Goal: Navigation & Orientation: Find specific page/section

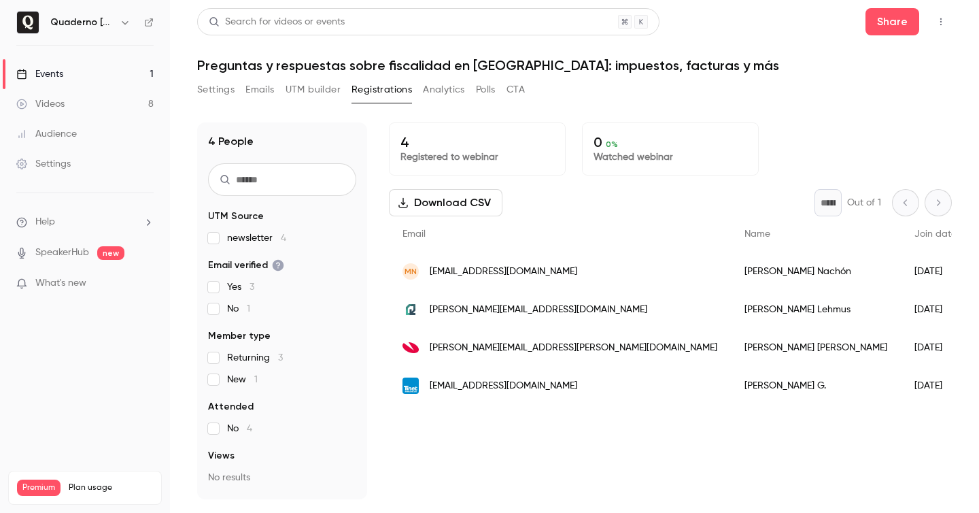
click at [71, 76] on link "Events 1" at bounding box center [85, 74] width 170 height 30
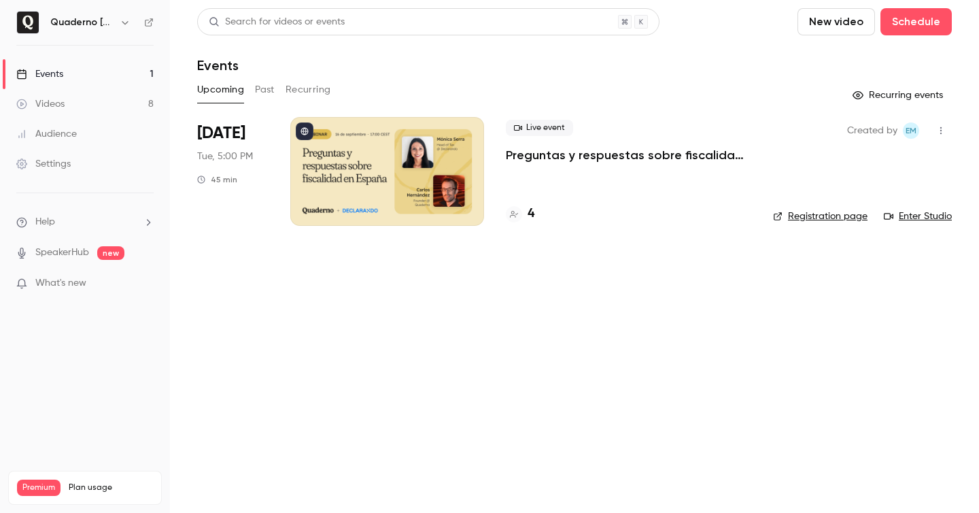
click at [87, 115] on link "Videos 8" at bounding box center [85, 104] width 170 height 30
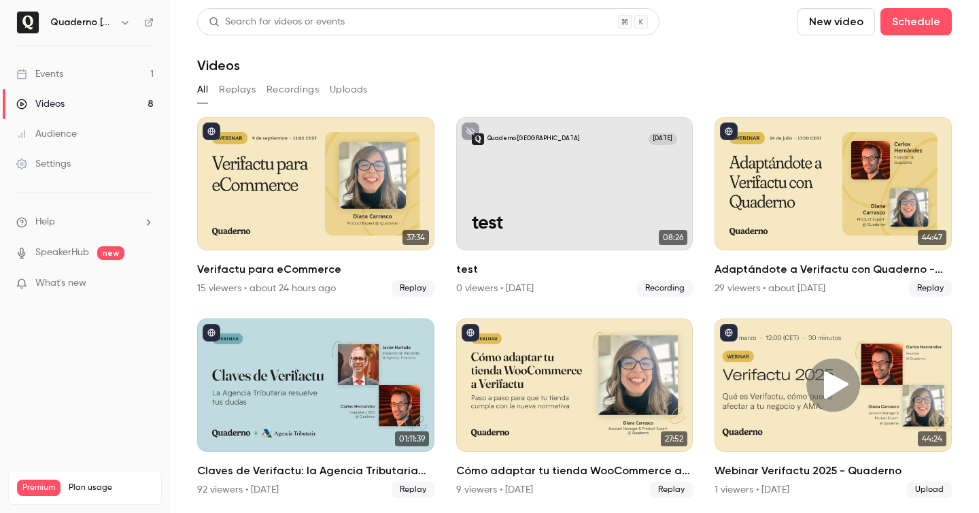
click at [83, 61] on link "Events 1" at bounding box center [85, 74] width 170 height 30
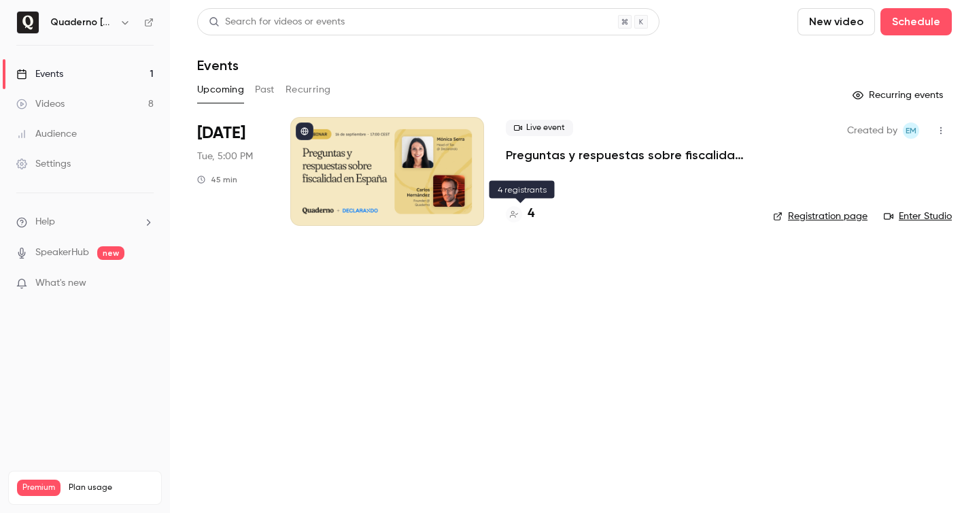
click at [533, 214] on h4 "4" at bounding box center [531, 214] width 7 height 18
click at [260, 86] on button "Past" at bounding box center [265, 90] width 20 height 22
